Goal: Information Seeking & Learning: Learn about a topic

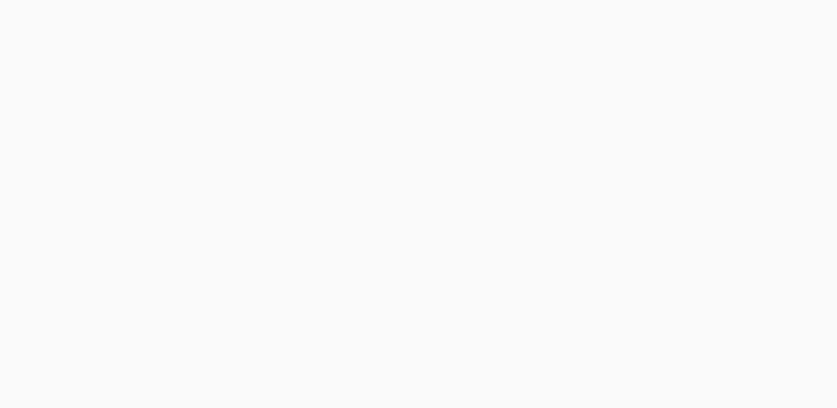
scroll to position [166, 0]
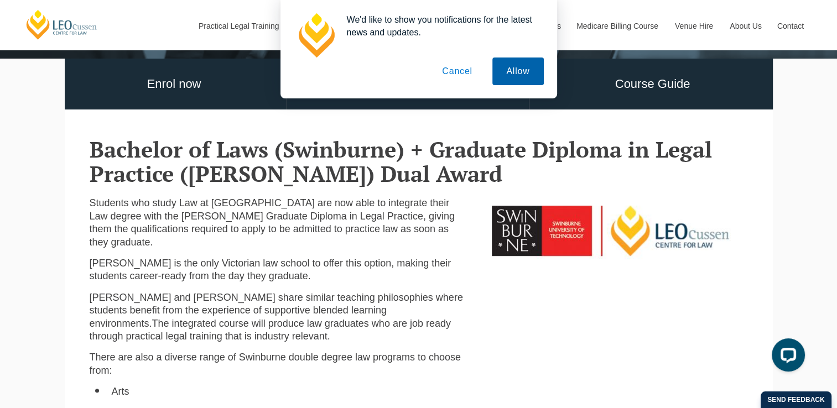
click at [518, 76] on button "Allow" at bounding box center [517, 72] width 51 height 28
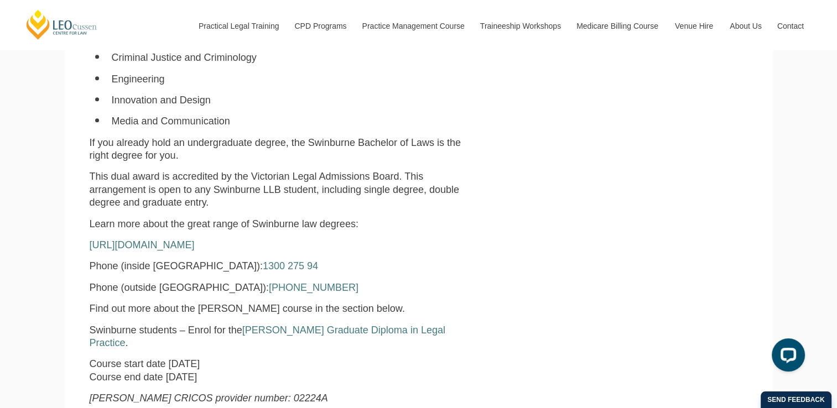
scroll to position [719, 0]
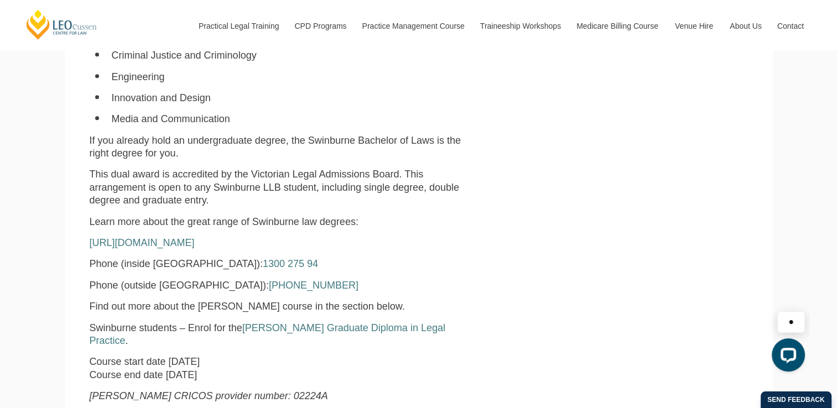
drag, startPoint x: 313, startPoint y: 250, endPoint x: 542, endPoint y: 238, distance: 229.9
click at [542, 238] on div "Students who study Law at Swinburne University of Technology are now able to in…" at bounding box center [418, 82] width 675 height 657
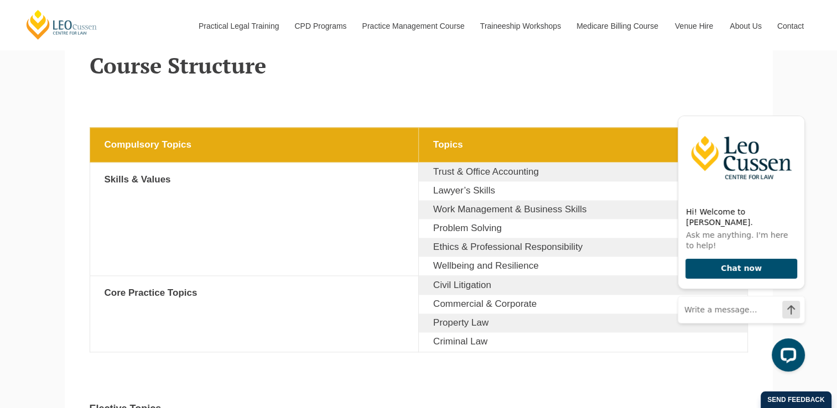
scroll to position [1826, 0]
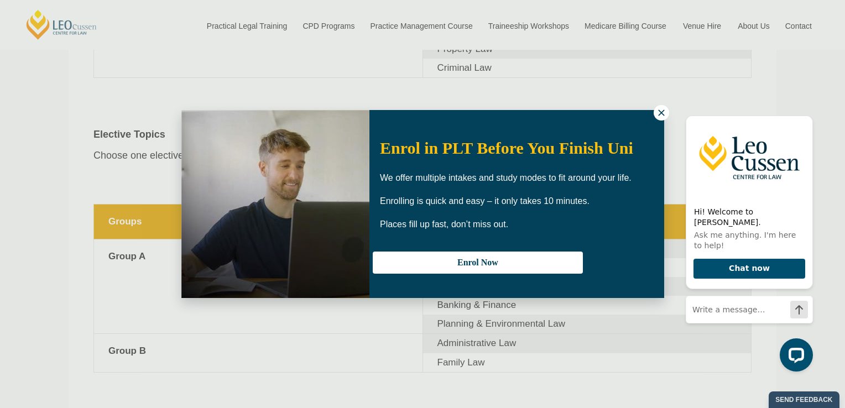
click at [665, 108] on icon at bounding box center [662, 113] width 10 height 10
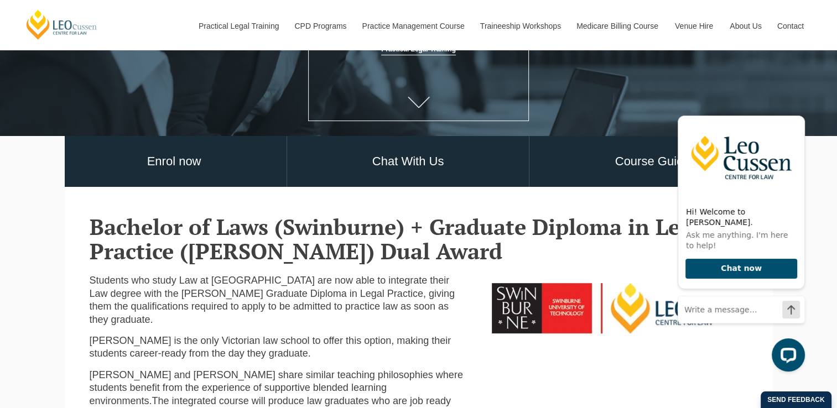
scroll to position [111, 0]
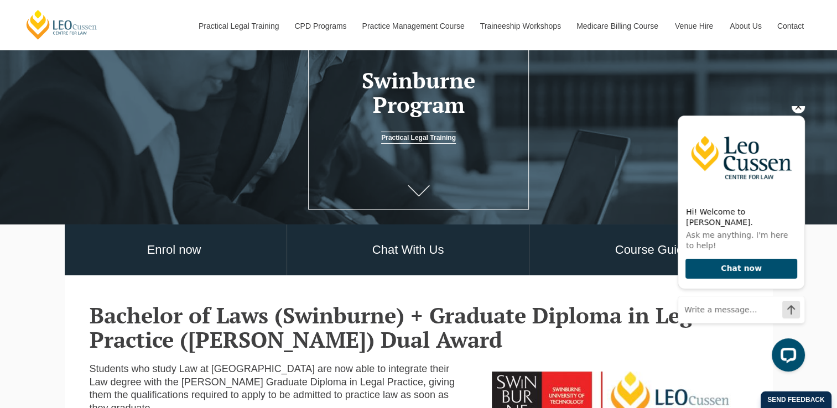
click at [802, 113] on icon "Hide greeting" at bounding box center [798, 106] width 13 height 13
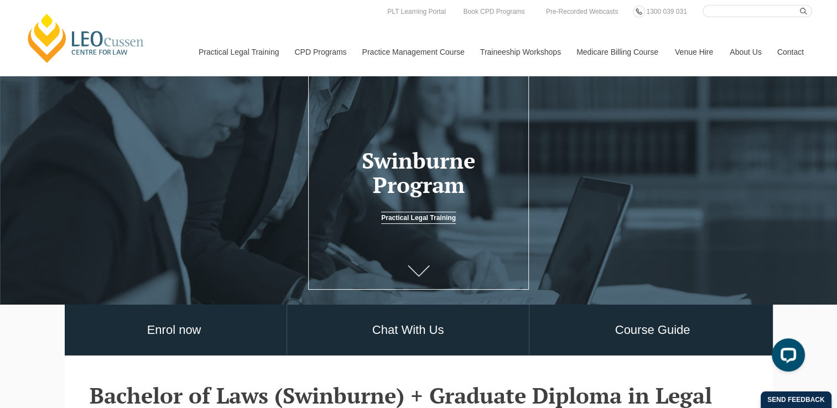
scroll to position [0, 0]
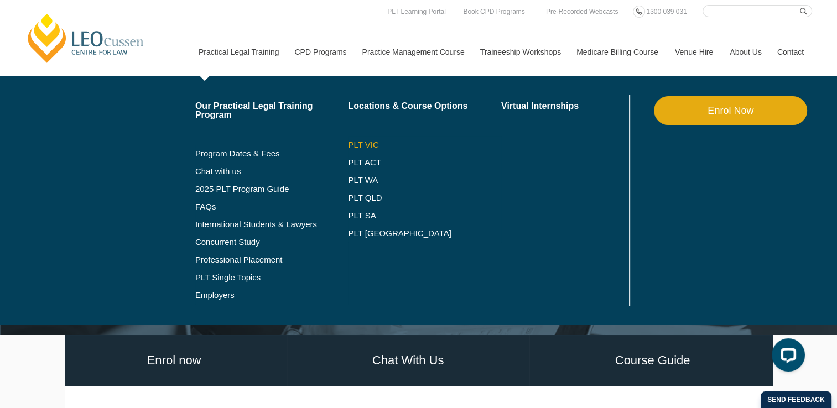
click at [359, 142] on link "PLT VIC" at bounding box center [424, 145] width 153 height 9
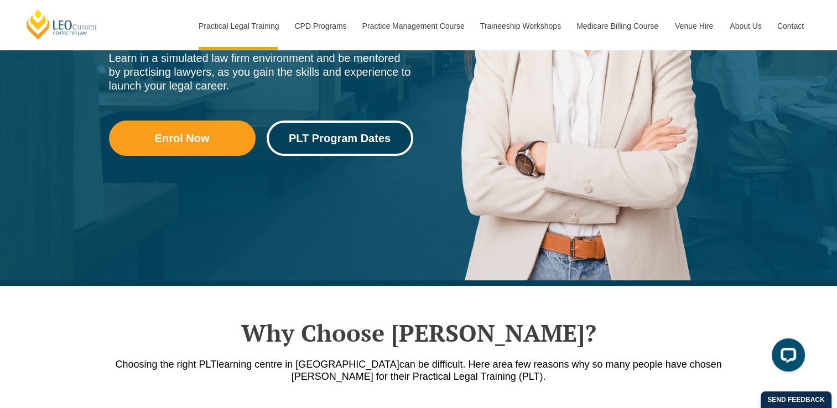
click at [335, 137] on span "PLT Program Dates" at bounding box center [340, 138] width 102 height 11
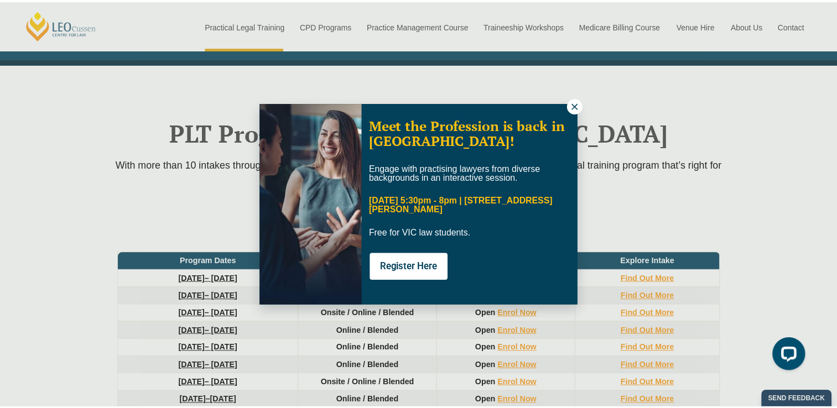
scroll to position [1442, 0]
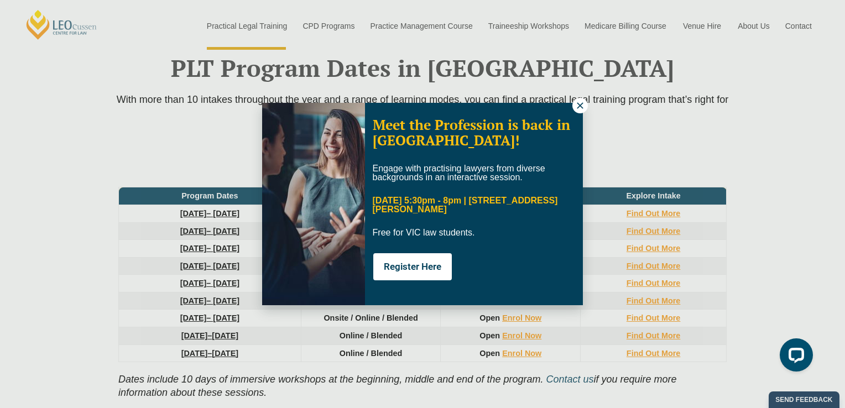
click at [580, 110] on icon at bounding box center [580, 106] width 10 height 10
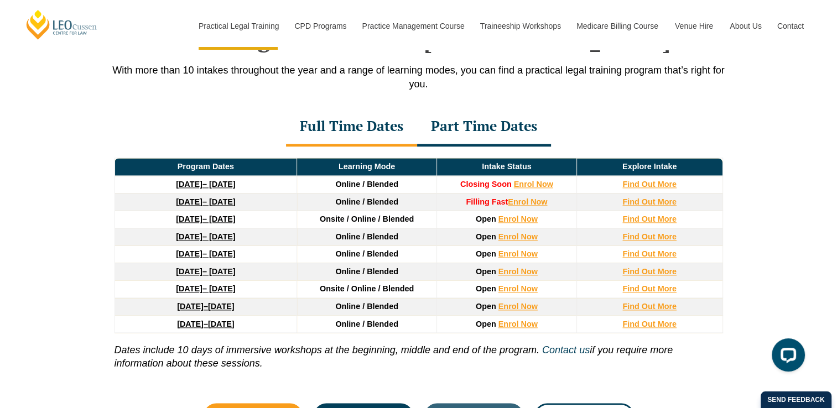
scroll to position [1497, 0]
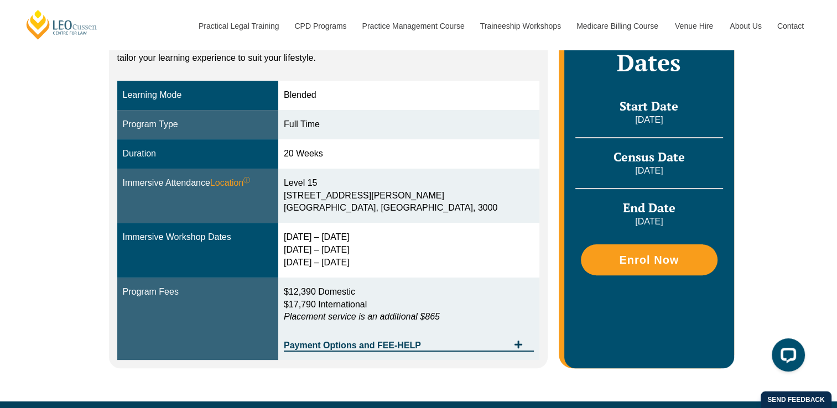
scroll to position [166, 0]
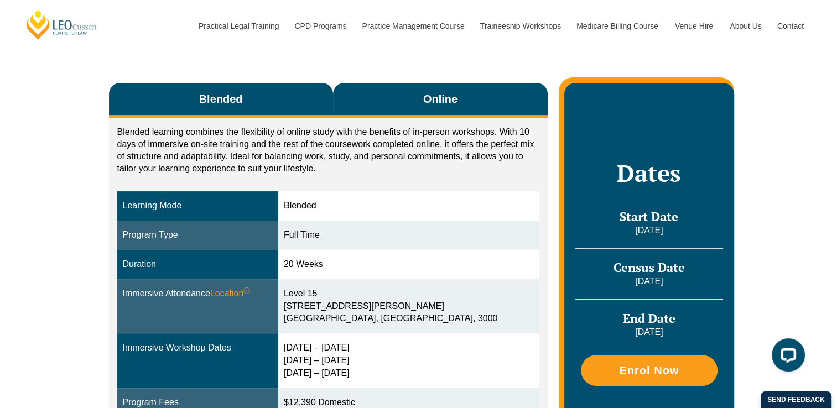
click at [442, 100] on span "Online" at bounding box center [440, 98] width 34 height 15
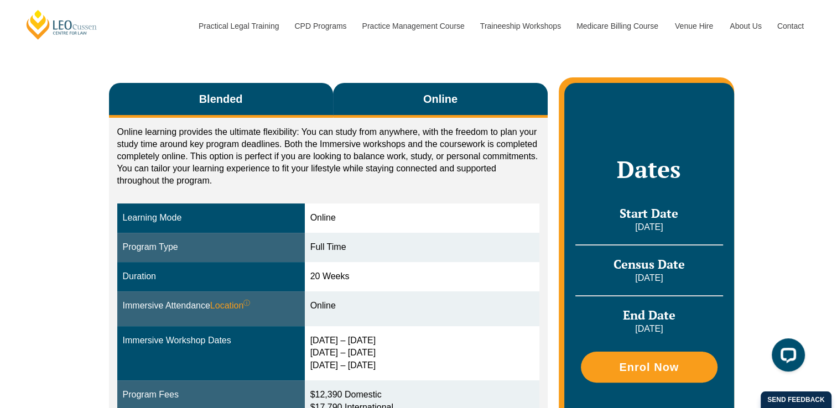
click at [249, 90] on button "Blended" at bounding box center [221, 100] width 224 height 35
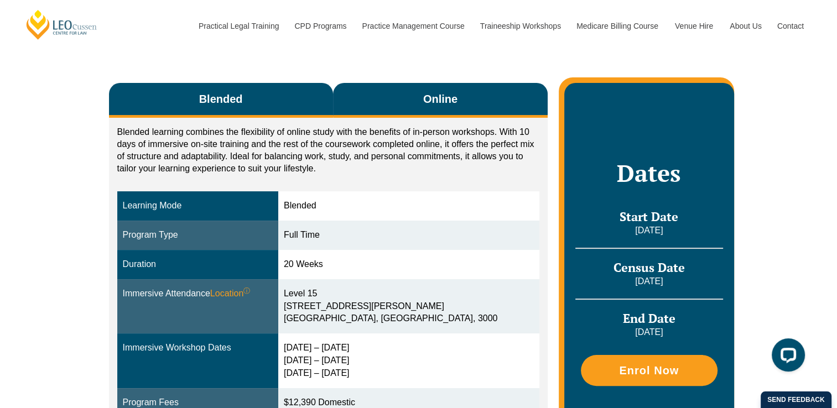
click at [428, 97] on span "Online" at bounding box center [440, 98] width 34 height 15
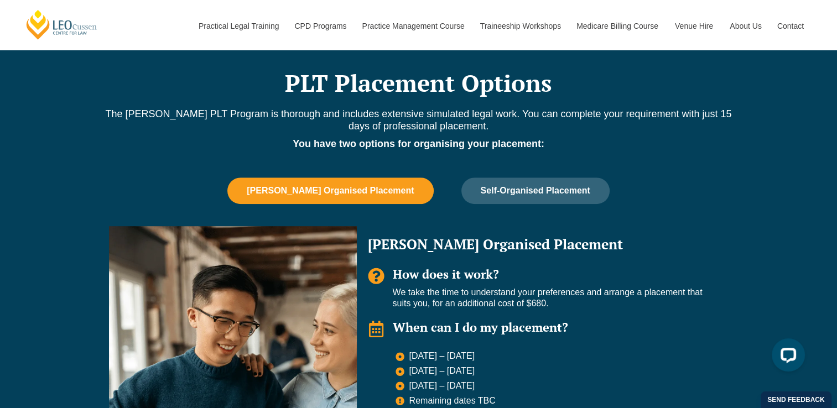
scroll to position [609, 0]
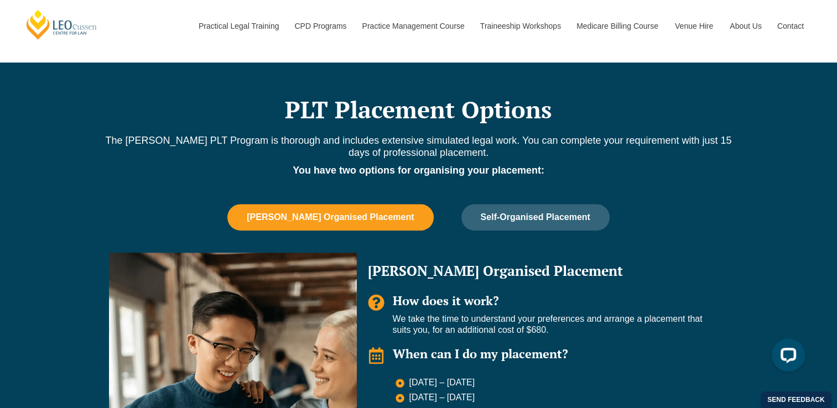
drag, startPoint x: 298, startPoint y: 217, endPoint x: 206, endPoint y: 162, distance: 107.7
drag, startPoint x: 206, startPoint y: 162, endPoint x: 139, endPoint y: 190, distance: 72.4
drag, startPoint x: 139, startPoint y: 190, endPoint x: 390, endPoint y: 221, distance: 252.5
drag, startPoint x: 390, startPoint y: 221, endPoint x: 219, endPoint y: 155, distance: 183.7
click at [219, 155] on p "The Leo Cussen PLT Program is thorough and includes extensive simulated legal w…" at bounding box center [418, 146] width 631 height 24
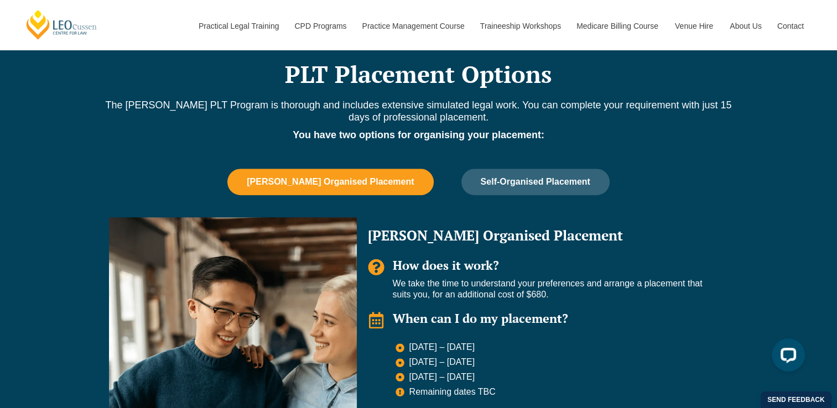
scroll to position [664, 0]
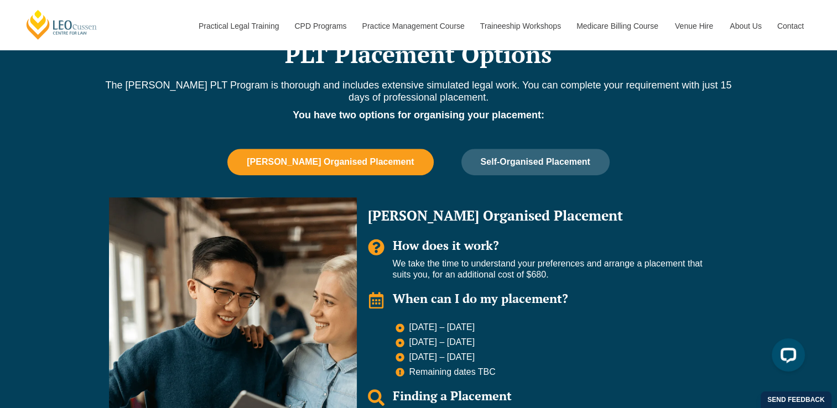
click at [309, 158] on span "[PERSON_NAME] Organised Placement" at bounding box center [330, 162] width 167 height 10
drag, startPoint x: 313, startPoint y: 162, endPoint x: 289, endPoint y: 161, distance: 23.8
click at [289, 161] on span "[PERSON_NAME] Organised Placement" at bounding box center [330, 162] width 167 height 10
click at [328, 167] on button "[PERSON_NAME] Organised Placement" at bounding box center [330, 162] width 206 height 27
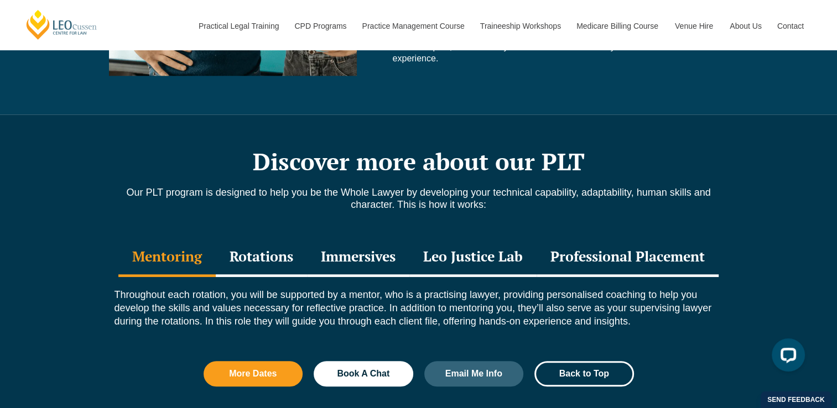
scroll to position [1162, 0]
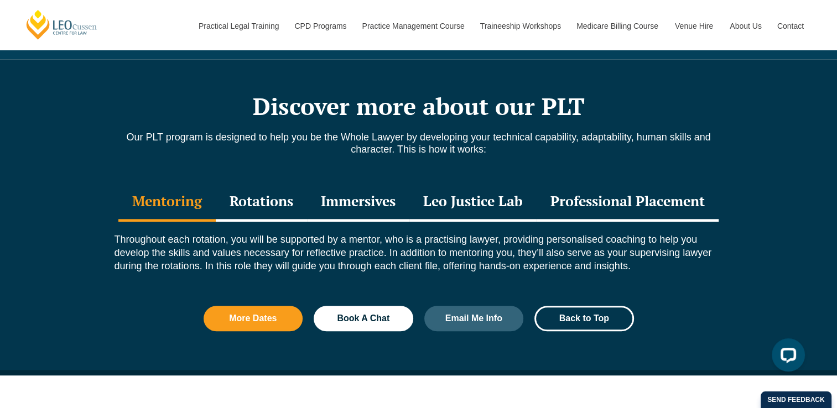
click at [569, 199] on div "Professional Placement" at bounding box center [628, 202] width 182 height 39
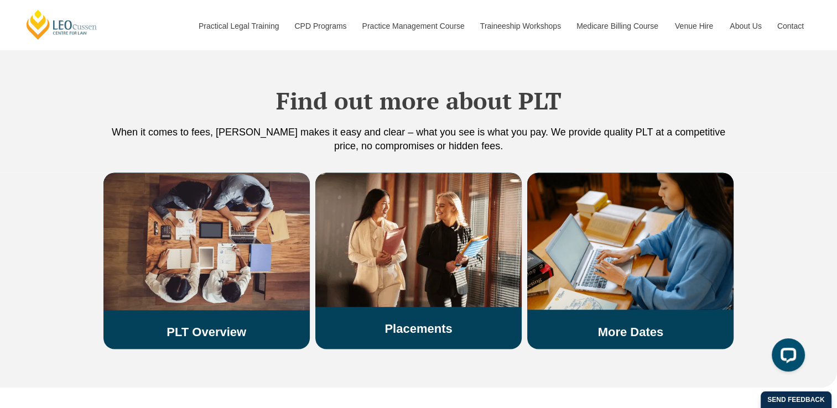
scroll to position [1992, 0]
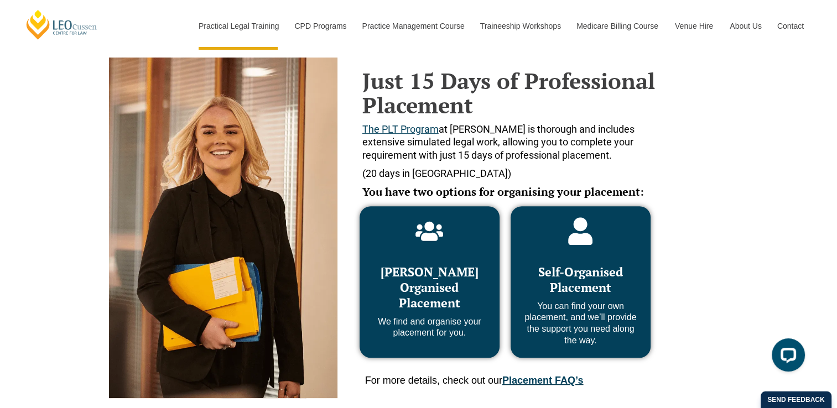
scroll to position [443, 0]
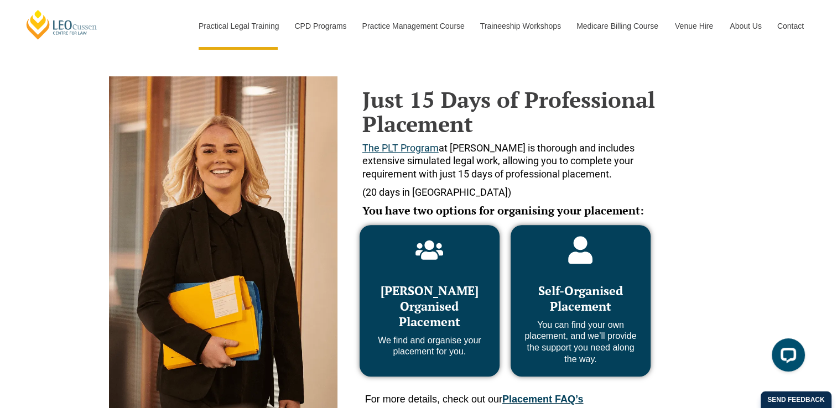
click at [553, 125] on h2 "Just 15 Days of Professional Placement" at bounding box center [511, 111] width 299 height 49
click at [554, 125] on h2 "Just 15 Days of Professional Placement" at bounding box center [511, 111] width 299 height 49
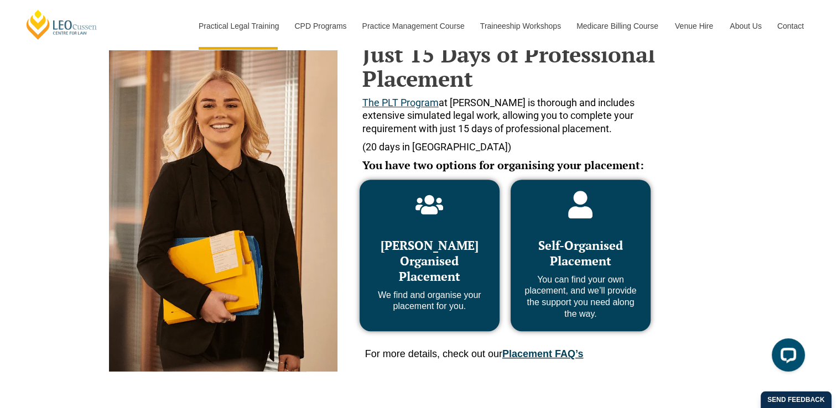
scroll to position [664, 0]
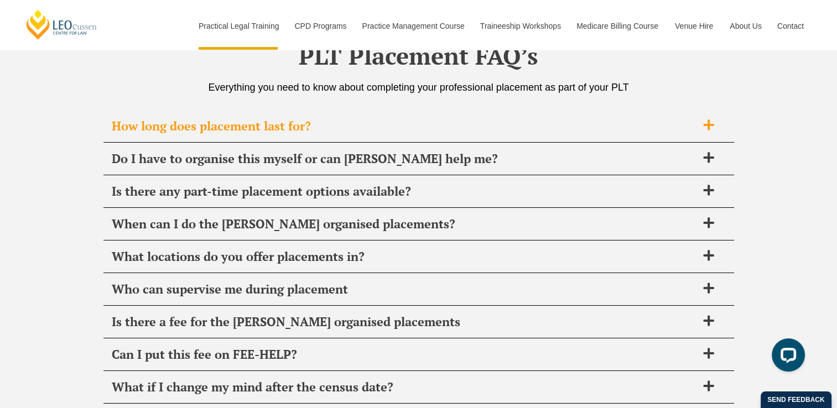
click at [454, 120] on span "How long does placement last for?" at bounding box center [404, 125] width 585 height 15
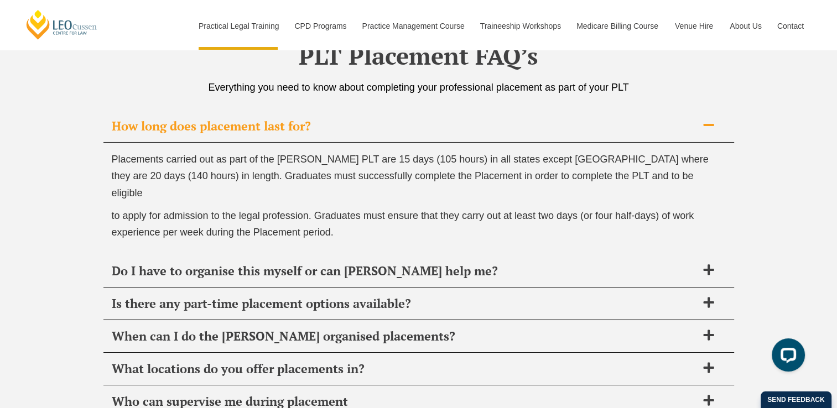
click at [454, 120] on span "How long does placement last for?" at bounding box center [404, 125] width 585 height 15
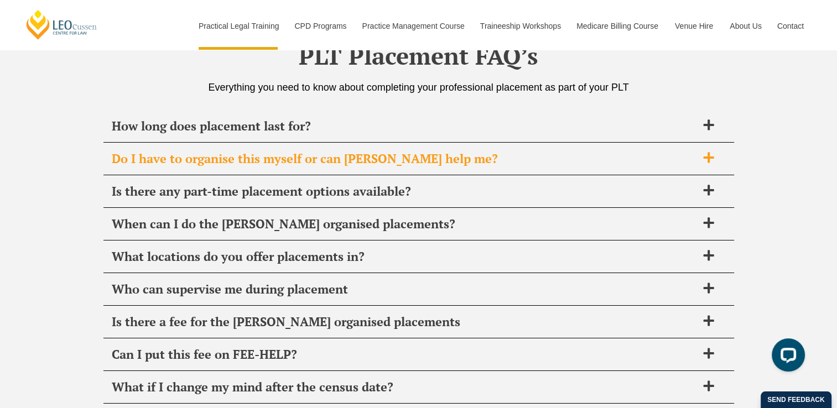
click at [444, 158] on span "Do I have to organise this myself or can [PERSON_NAME] help me?" at bounding box center [404, 158] width 585 height 15
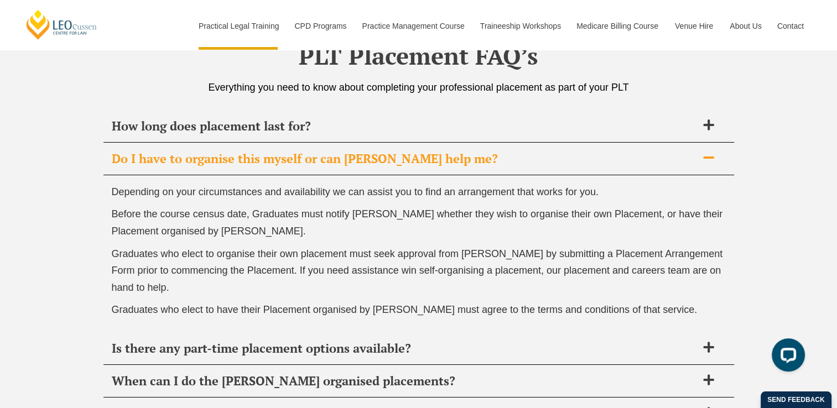
click at [444, 158] on span "Do I have to organise this myself or can [PERSON_NAME] help me?" at bounding box center [404, 158] width 585 height 15
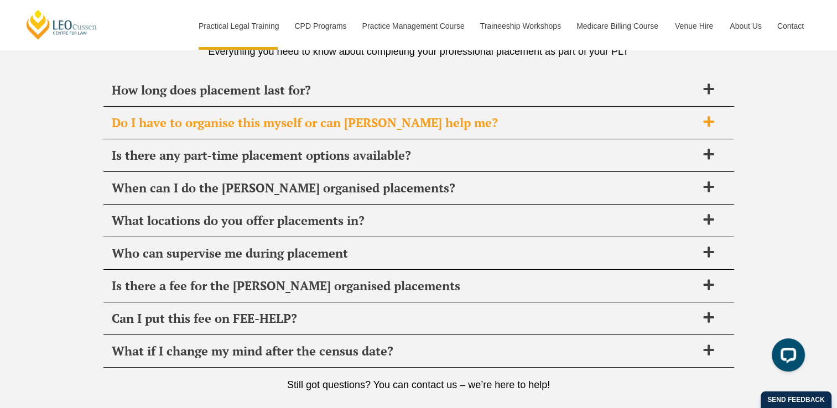
scroll to position [3959, 0]
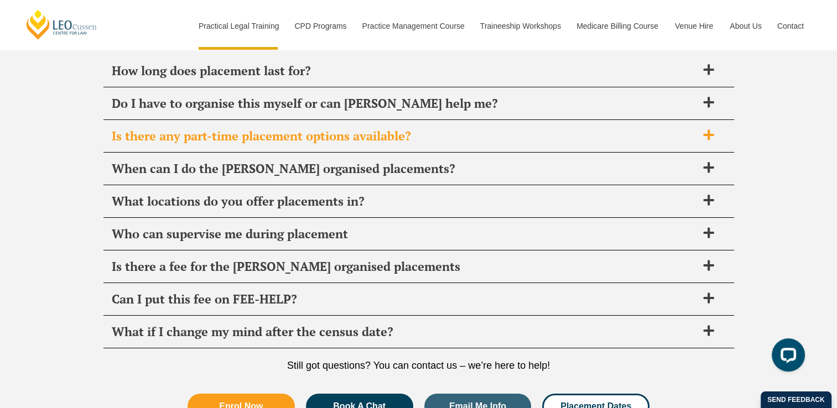
click at [425, 129] on span "Is there any part-time placement options available?" at bounding box center [404, 135] width 585 height 15
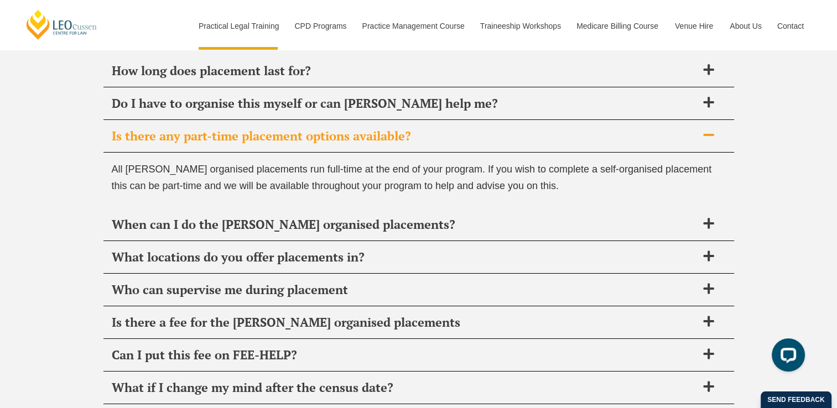
click at [425, 129] on span "Is there any part-time placement options available?" at bounding box center [404, 135] width 585 height 15
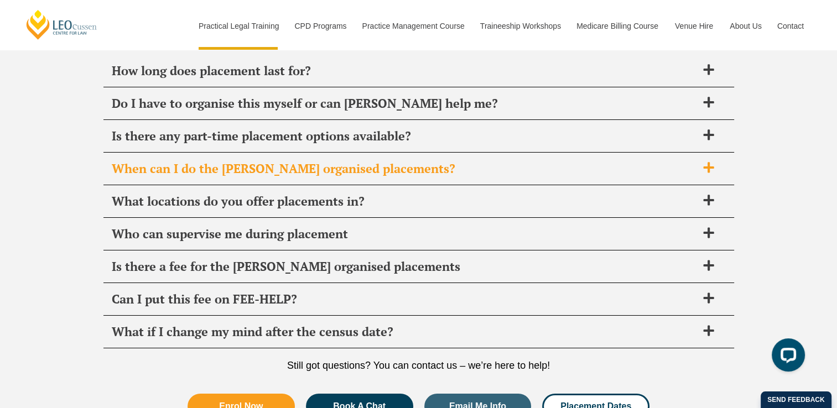
click at [404, 165] on span "When can I do the Leo Cussen organised placements?" at bounding box center [404, 168] width 585 height 15
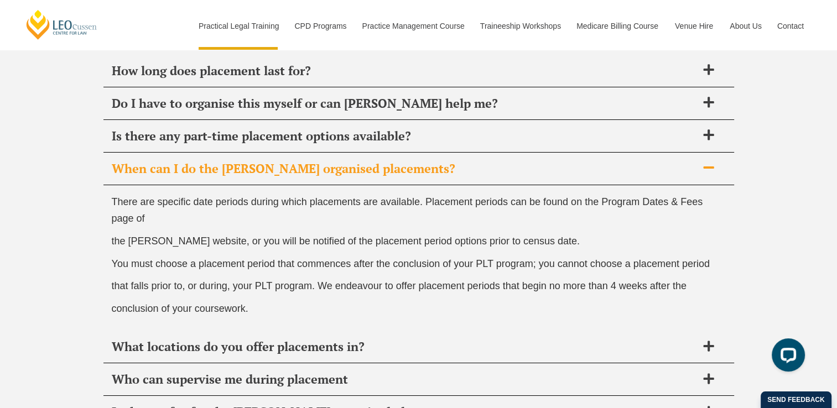
click at [404, 165] on span "When can I do the Leo Cussen organised placements?" at bounding box center [404, 168] width 585 height 15
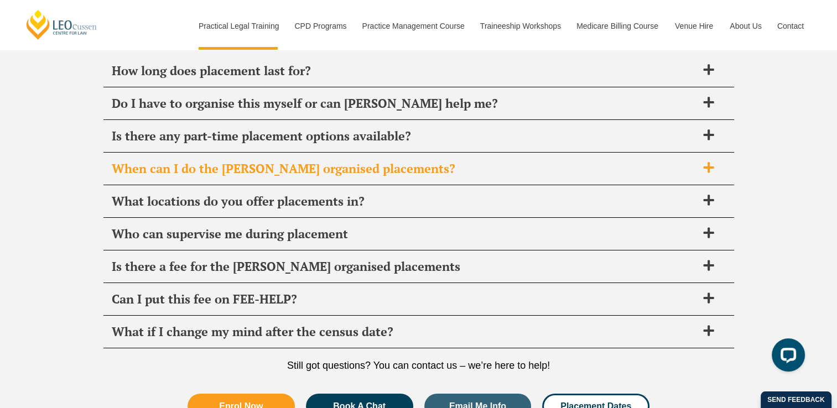
scroll to position [4014, 0]
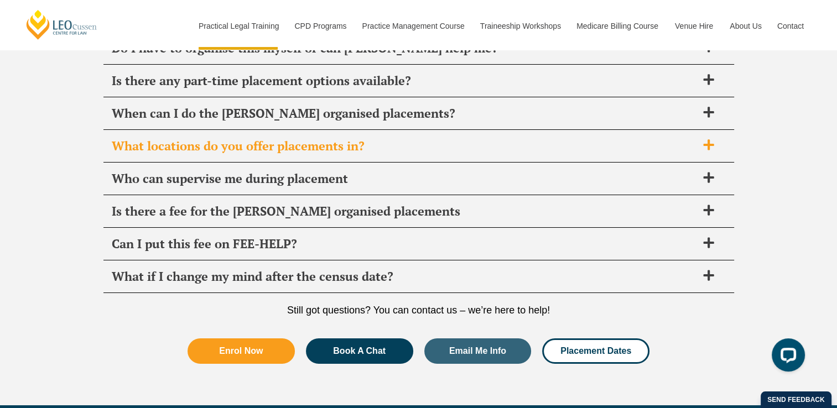
click at [371, 142] on span "What locations do you offer placements in?" at bounding box center [404, 145] width 585 height 15
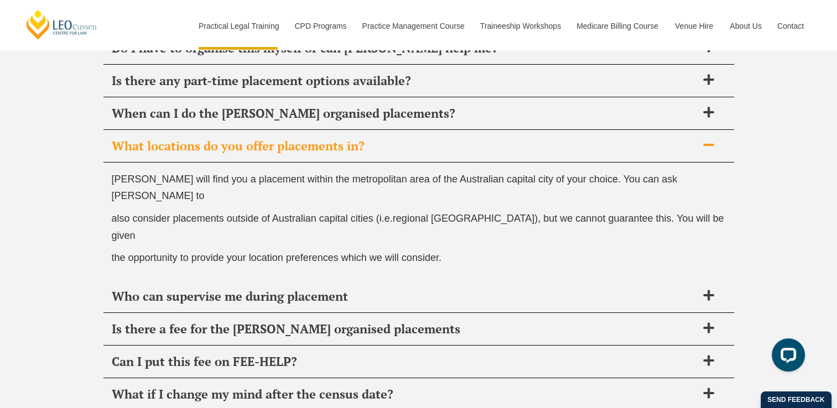
click at [371, 142] on span "What locations do you offer placements in?" at bounding box center [404, 145] width 585 height 15
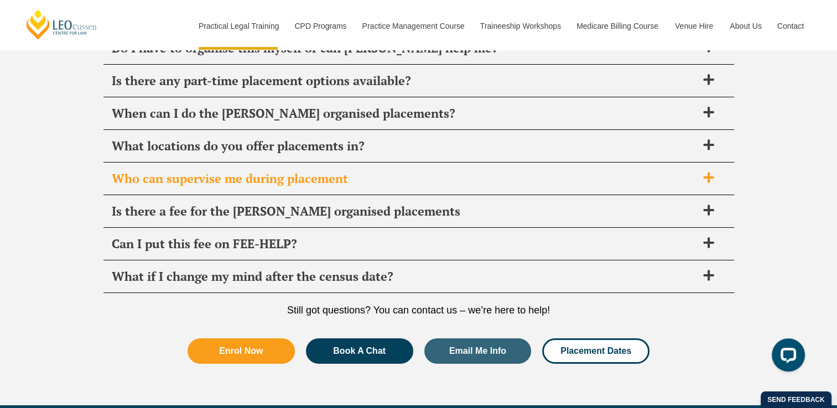
click at [361, 171] on span "Who can supervise me during placement" at bounding box center [404, 178] width 585 height 15
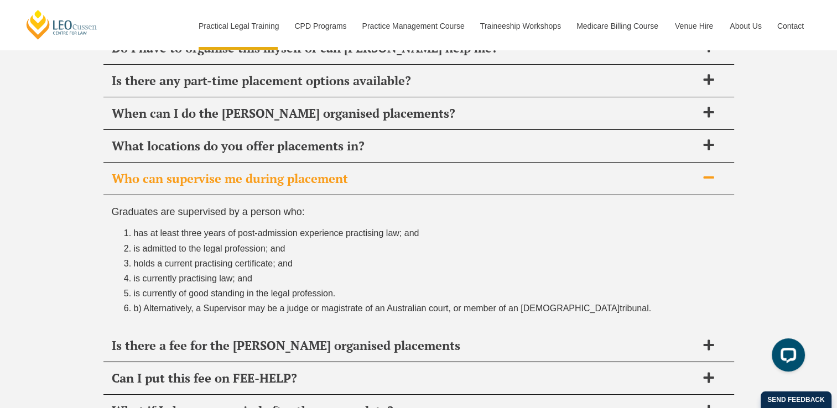
click at [360, 171] on span "Who can supervise me during placement" at bounding box center [404, 178] width 585 height 15
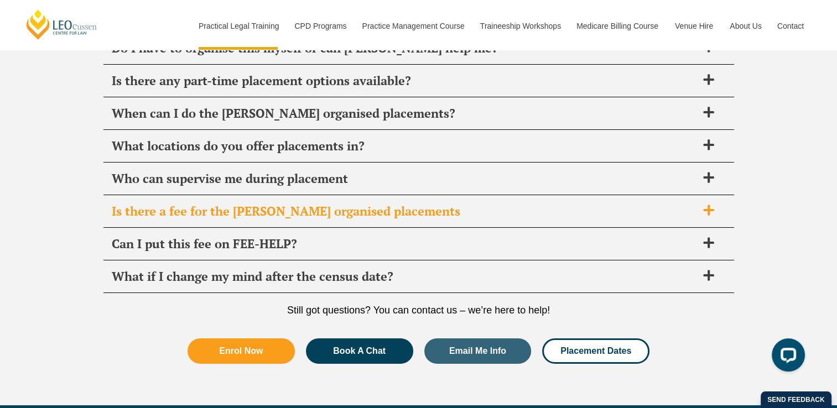
click at [364, 204] on span "Is there a fee for the Leo Cussen organised placements" at bounding box center [404, 211] width 585 height 15
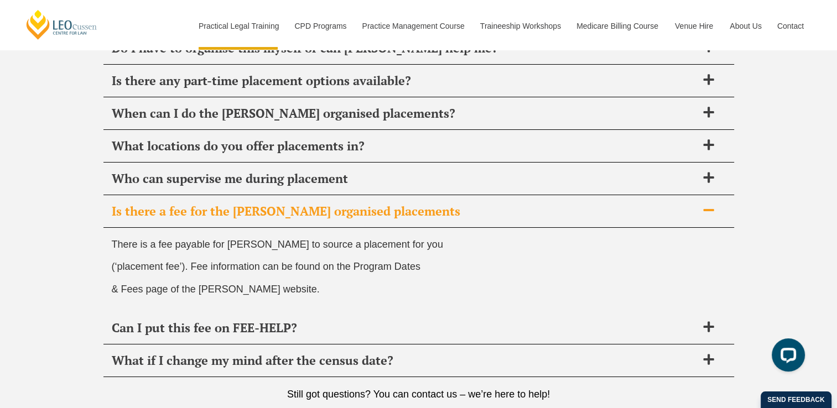
click at [366, 195] on div "Is there a fee for the Leo Cussen organised placements" at bounding box center [418, 211] width 631 height 33
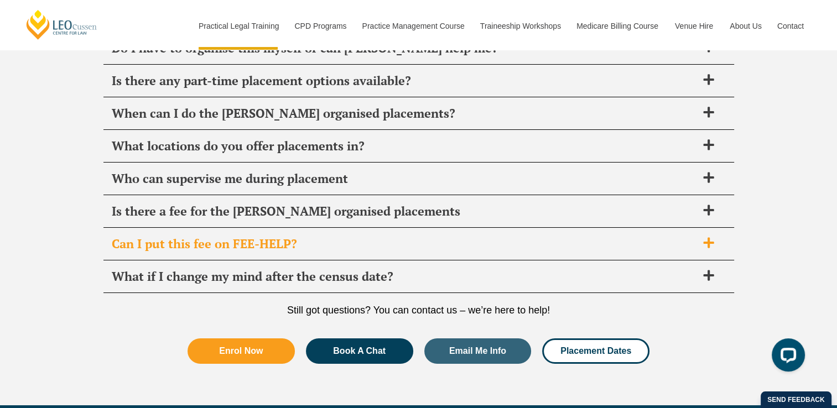
click at [386, 236] on span "Can I put this fee on FEE-HELP?" at bounding box center [404, 243] width 585 height 15
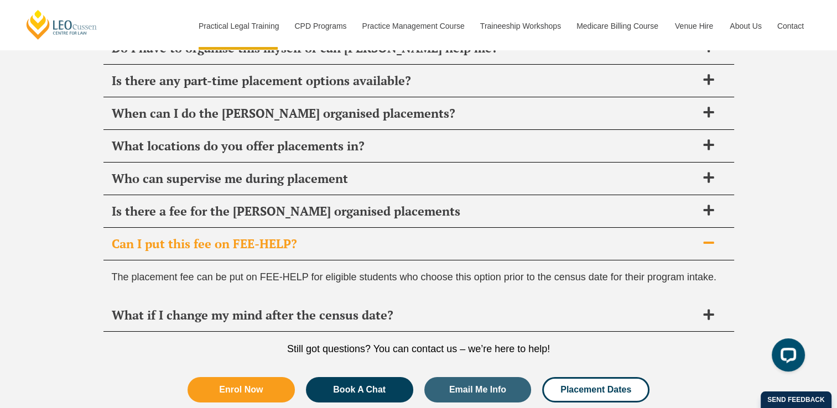
click at [385, 236] on span "Can I put this fee on FEE-HELP?" at bounding box center [404, 243] width 585 height 15
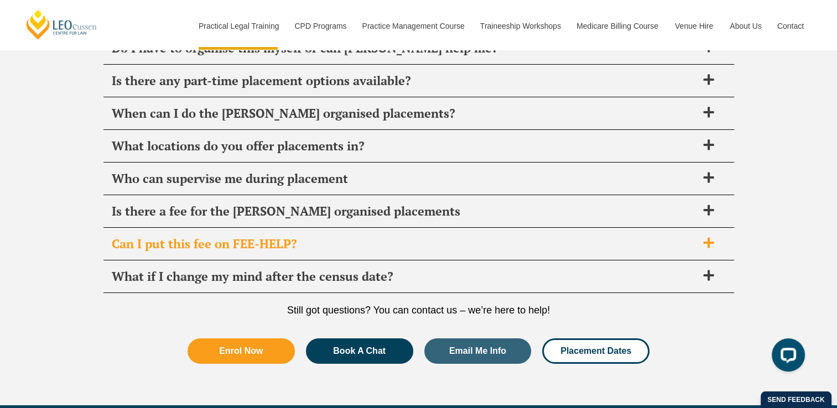
click at [384, 236] on span "Can I put this fee on FEE-HELP?" at bounding box center [404, 243] width 585 height 15
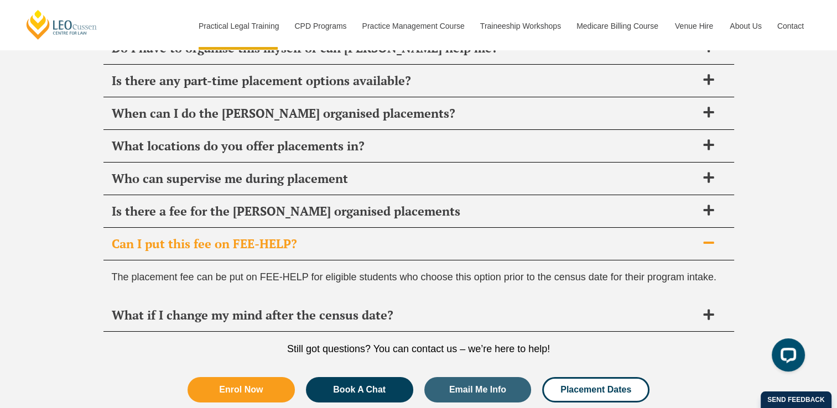
click at [384, 236] on span "Can I put this fee on FEE-HELP?" at bounding box center [404, 243] width 585 height 15
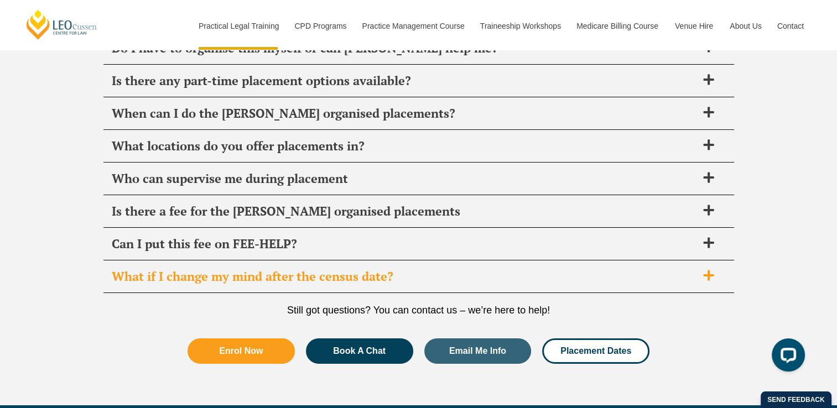
click at [380, 269] on span "What if I change my mind after the census date?" at bounding box center [404, 276] width 585 height 15
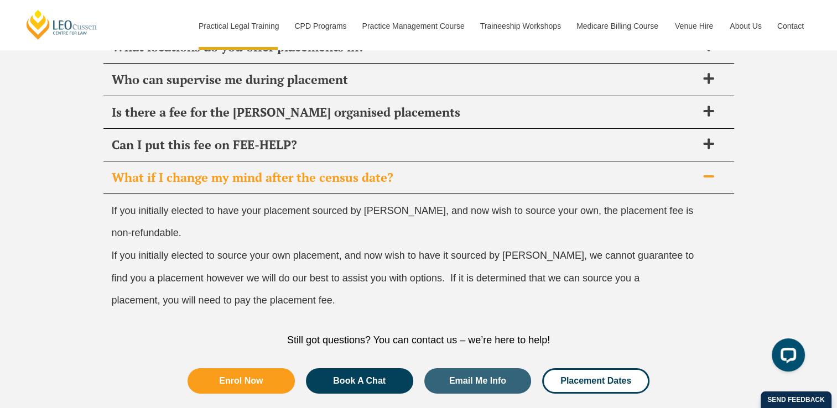
scroll to position [4125, 0]
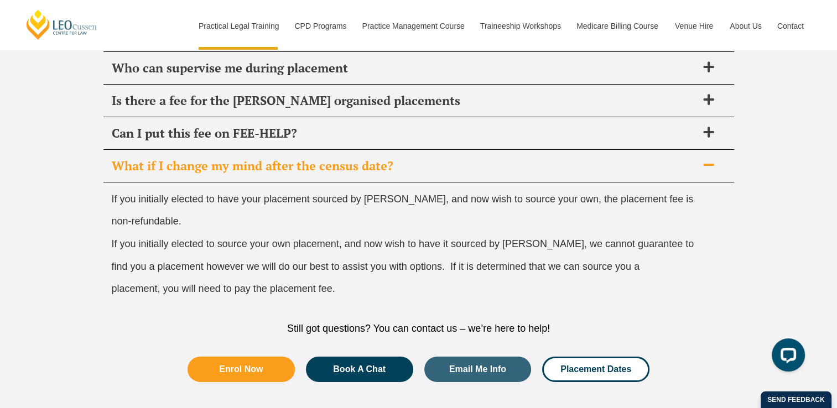
click at [335, 165] on span "What if I change my mind after the census date?" at bounding box center [404, 165] width 585 height 15
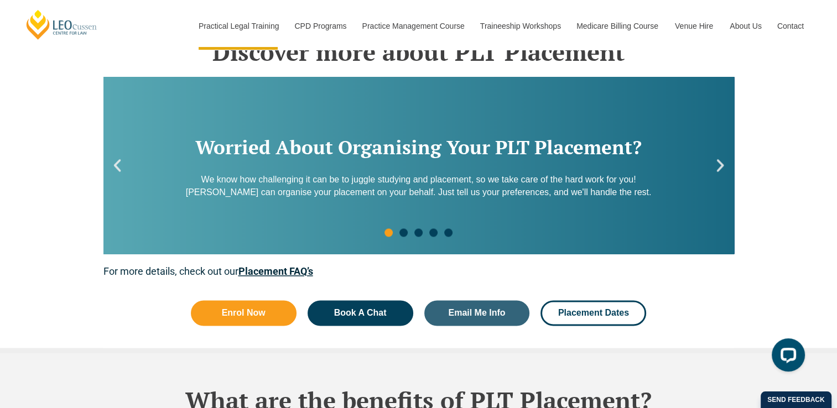
scroll to position [1469, 0]
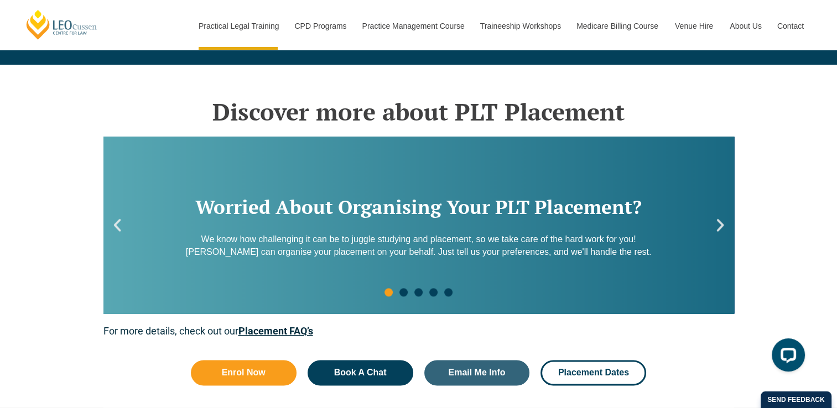
click at [718, 224] on icon "Next slide" at bounding box center [720, 225] width 17 height 17
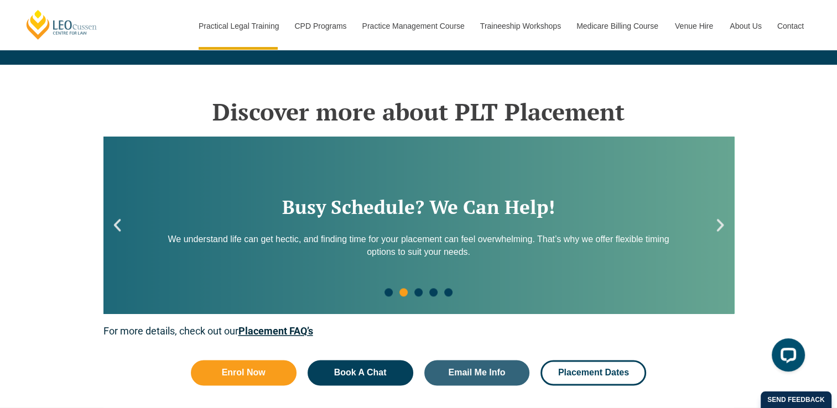
click at [718, 224] on icon "Next slide" at bounding box center [720, 225] width 17 height 17
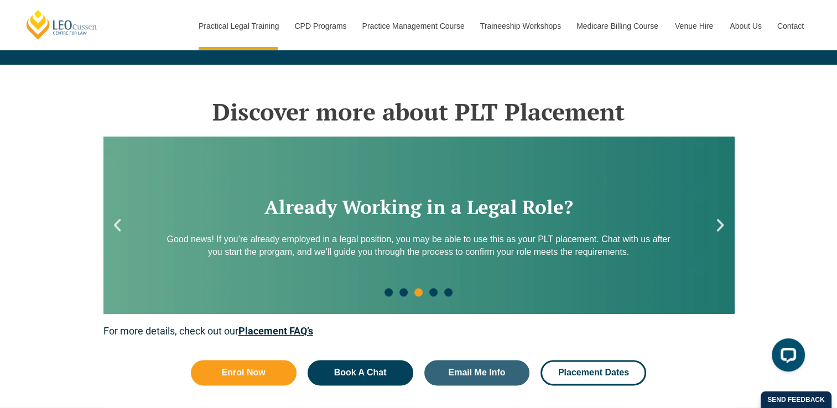
click at [718, 224] on icon "Next slide" at bounding box center [720, 225] width 17 height 17
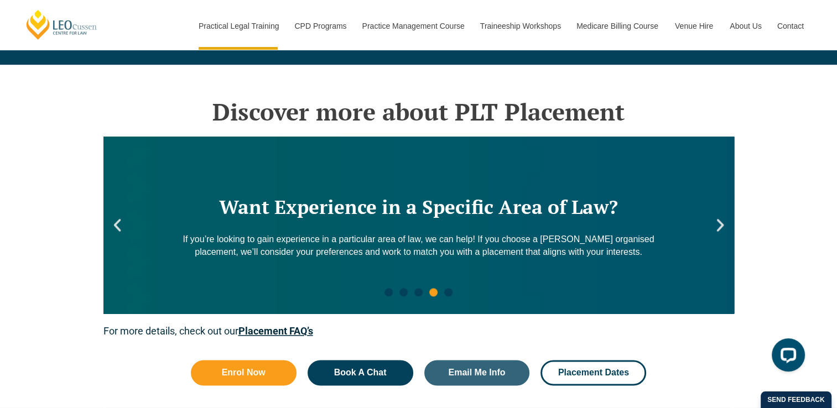
click at [118, 225] on icon "Previous slide" at bounding box center [117, 225] width 17 height 17
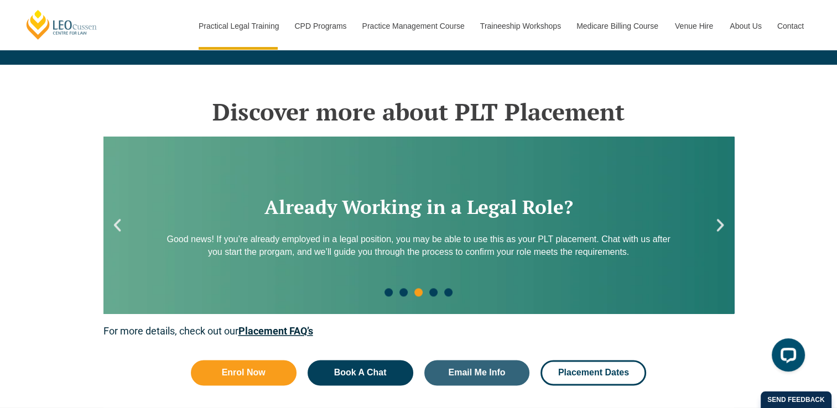
click at [718, 225] on icon "Next slide" at bounding box center [720, 225] width 17 height 17
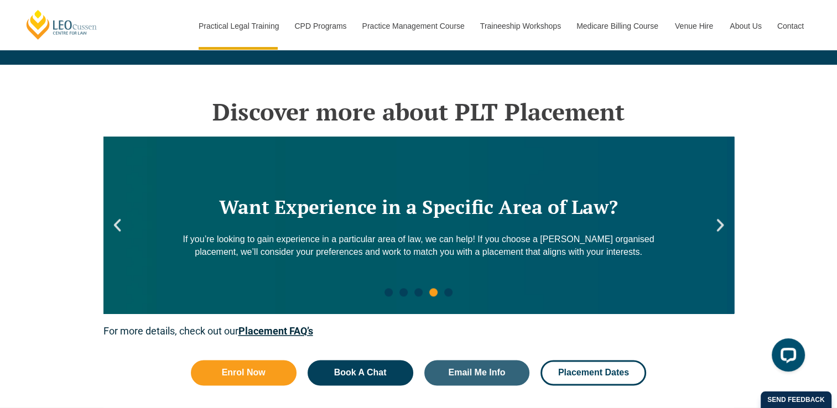
click at [718, 225] on icon "Next slide" at bounding box center [720, 225] width 17 height 17
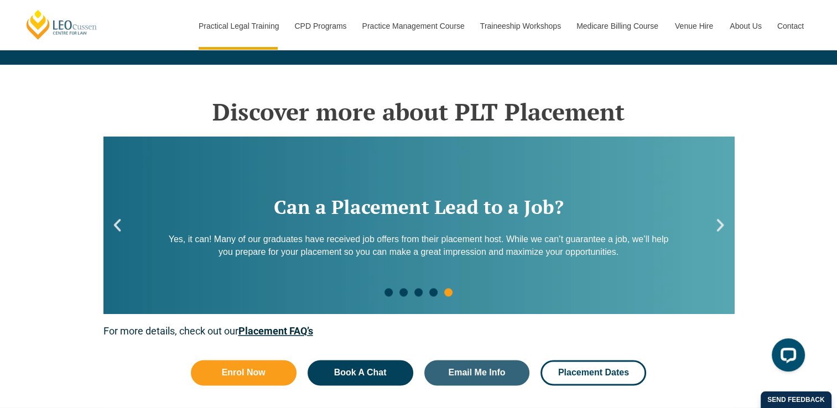
click at [718, 225] on icon "Next slide" at bounding box center [720, 225] width 17 height 17
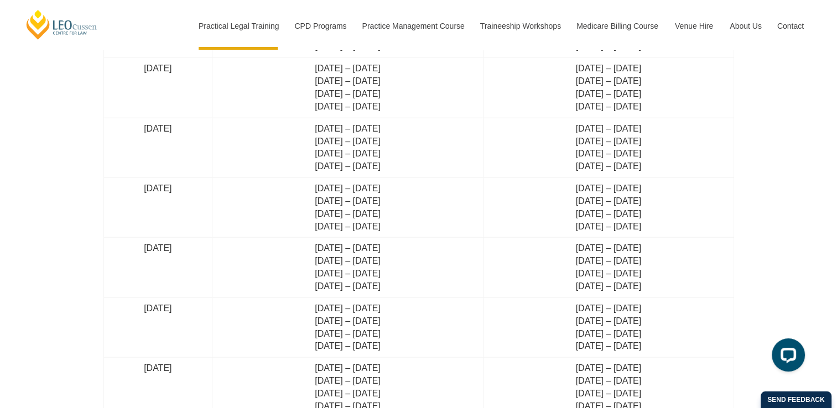
scroll to position [2742, 0]
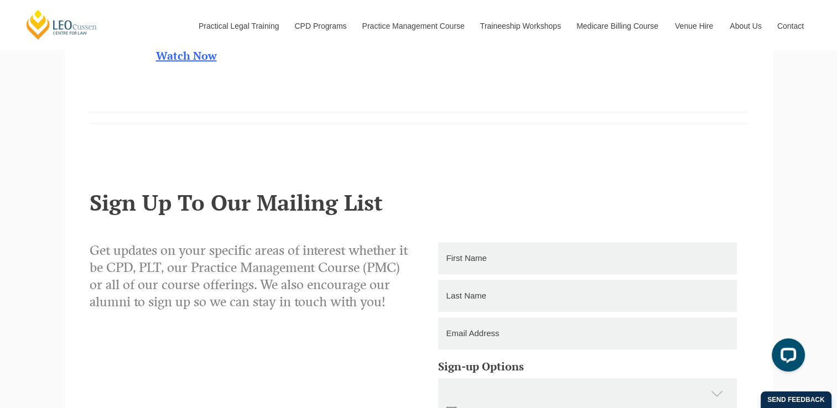
scroll to position [830, 0]
